Goal: Task Accomplishment & Management: Use online tool/utility

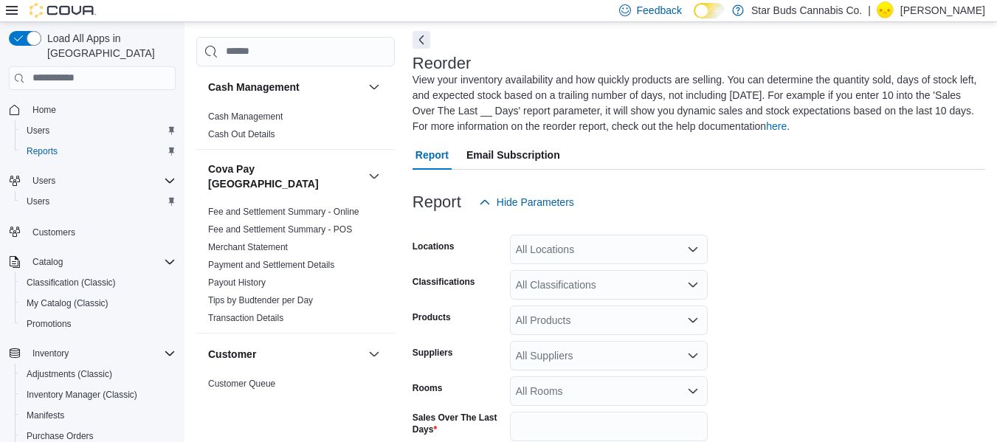
scroll to position [80, 0]
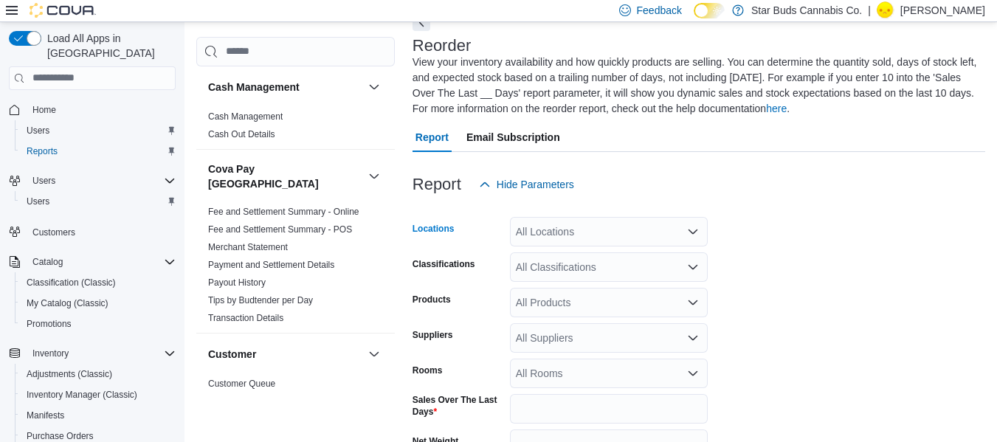
click at [688, 230] on icon "Open list of options" at bounding box center [693, 232] width 12 height 12
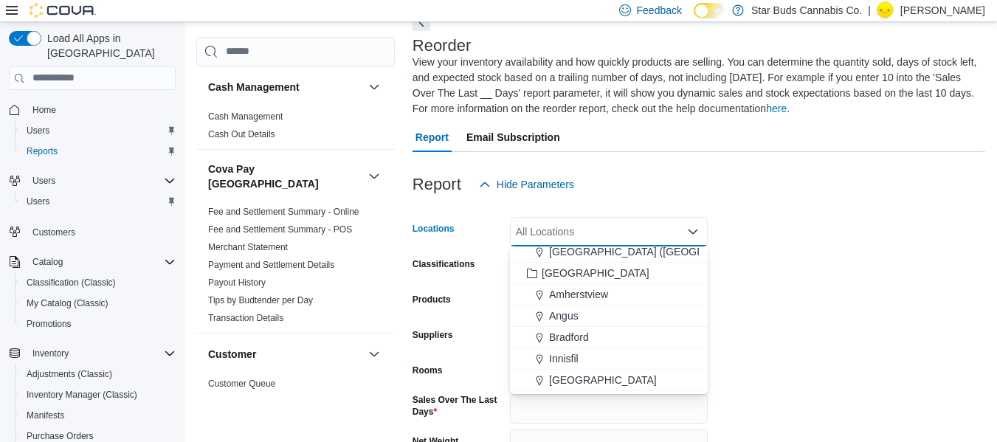
scroll to position [249, 0]
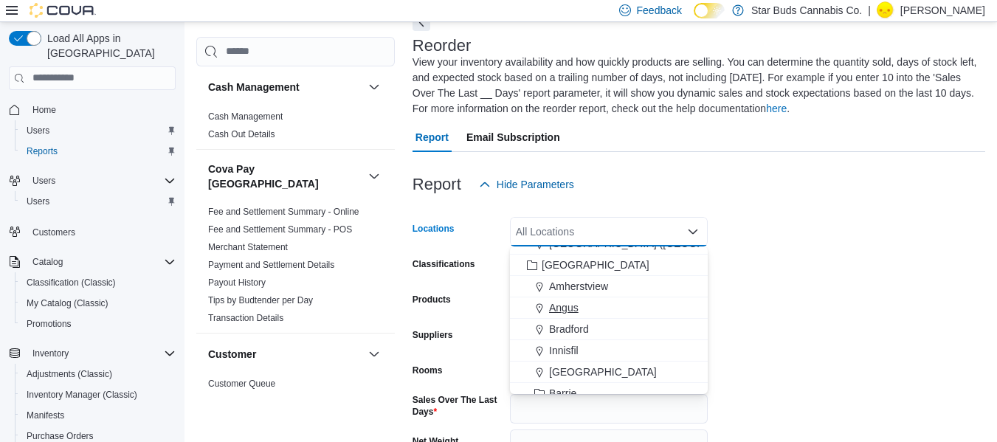
click at [590, 308] on div "Angus" at bounding box center [609, 307] width 180 height 15
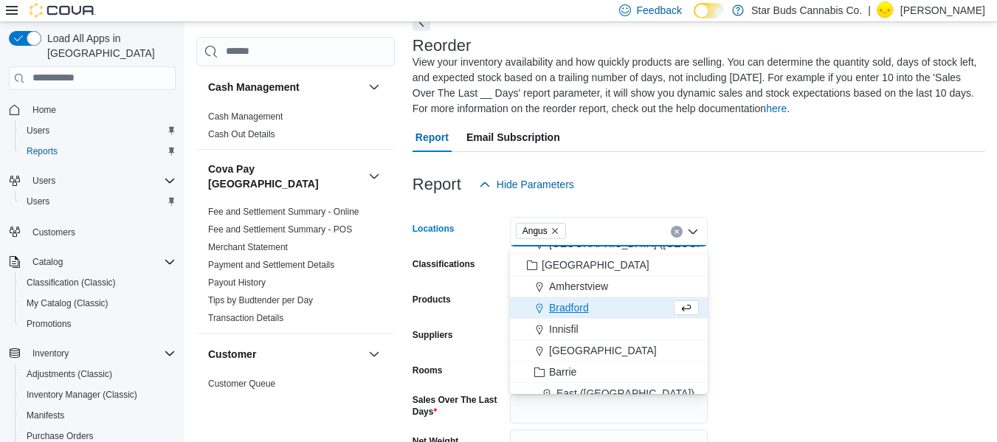
click at [779, 243] on form "Locations Angus Combo box. Selected. [GEOGRAPHIC_DATA]. Press Backspace to dele…" at bounding box center [699, 381] width 573 height 365
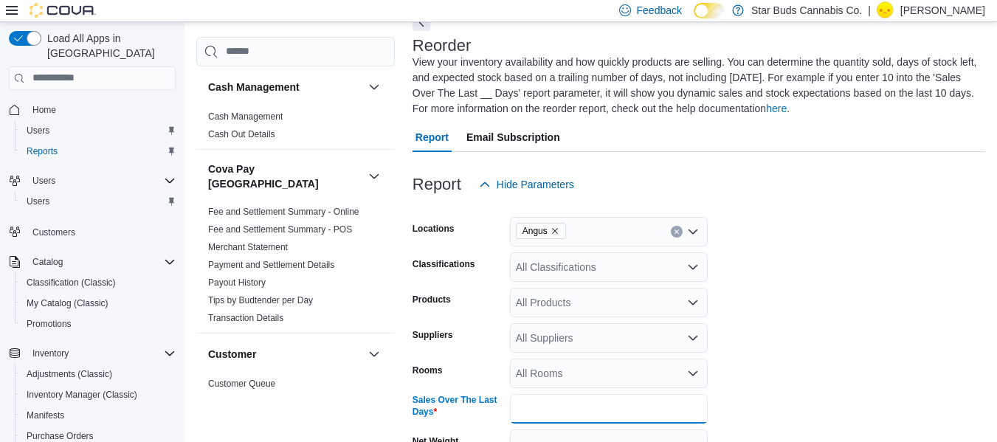
click at [677, 408] on input "*" at bounding box center [609, 409] width 198 height 30
drag, startPoint x: 677, startPoint y: 408, endPoint x: 469, endPoint y: 413, distance: 208.2
click at [469, 413] on div "Sales Over The Last Days *" at bounding box center [560, 409] width 295 height 30
type input "*"
click at [824, 343] on form "Locations Angus Classifications All Classifications Products All Products Suppl…" at bounding box center [699, 381] width 573 height 365
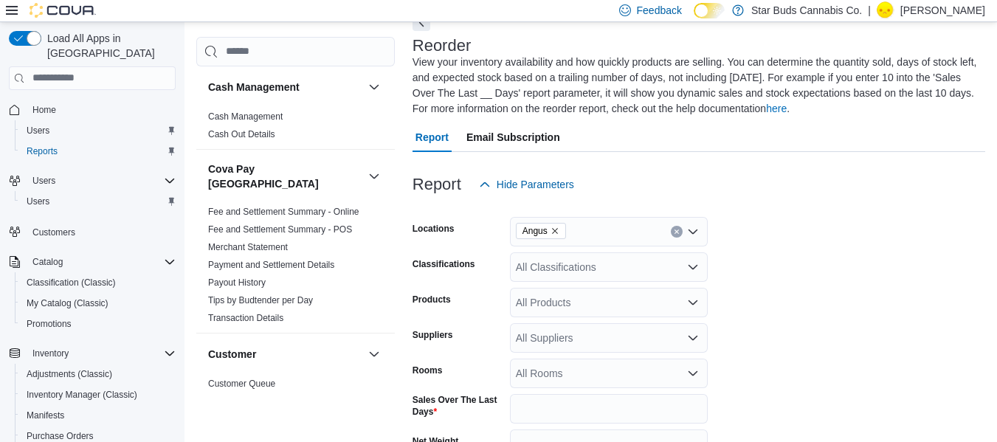
scroll to position [232, 0]
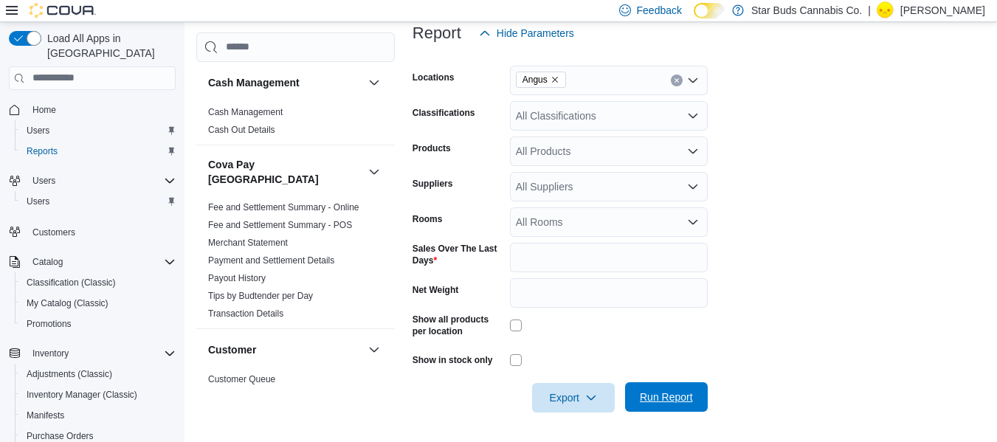
click at [647, 386] on span "Run Report" at bounding box center [666, 397] width 65 height 30
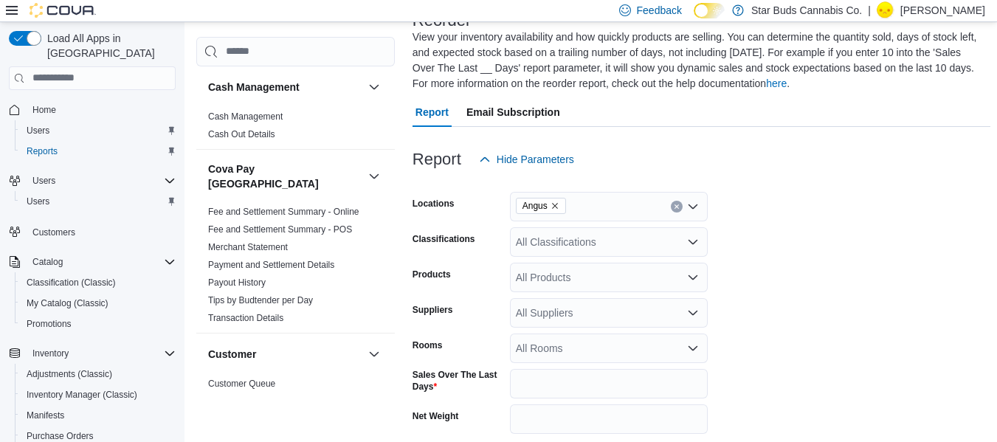
scroll to position [21, 0]
